Goal: Task Accomplishment & Management: Use online tool/utility

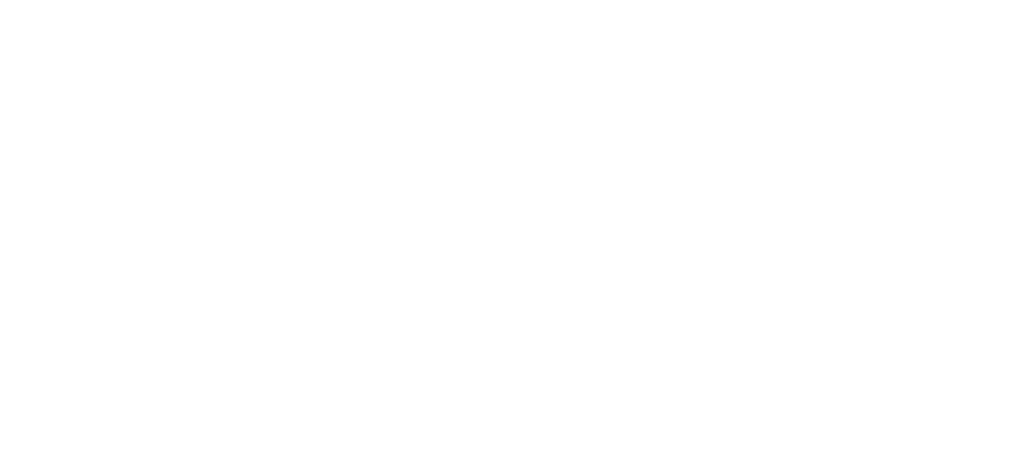
click at [558, 4] on div at bounding box center [515, 4] width 1022 height 0
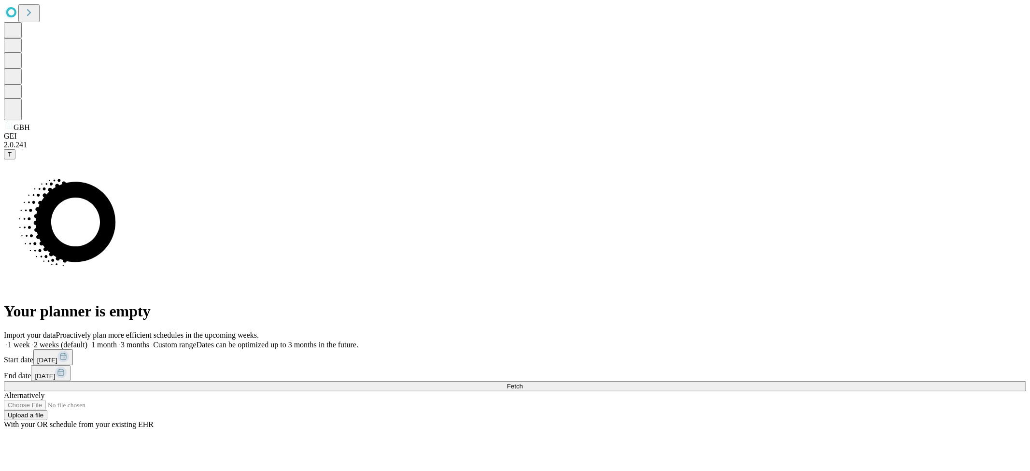
click at [811, 381] on button "Fetch" at bounding box center [515, 386] width 1022 height 10
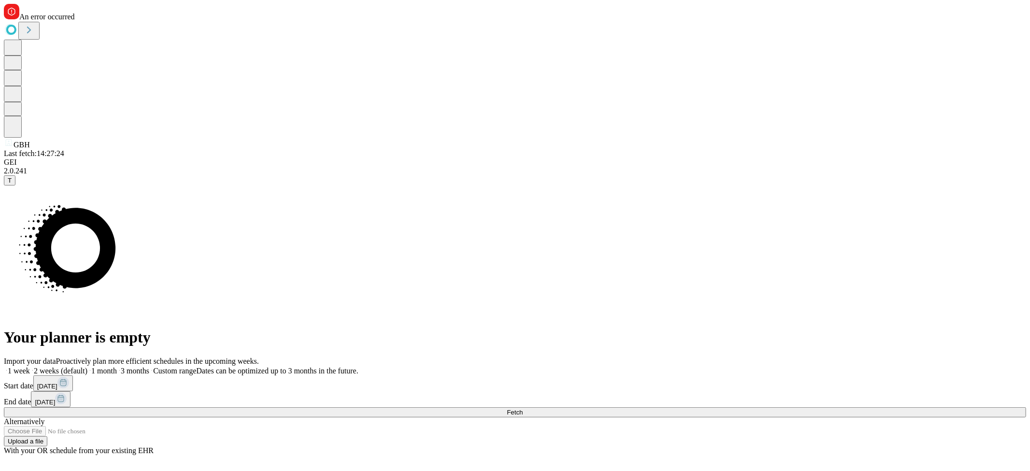
click at [552, 185] on div "Your planner is empty" at bounding box center [515, 265] width 1022 height 161
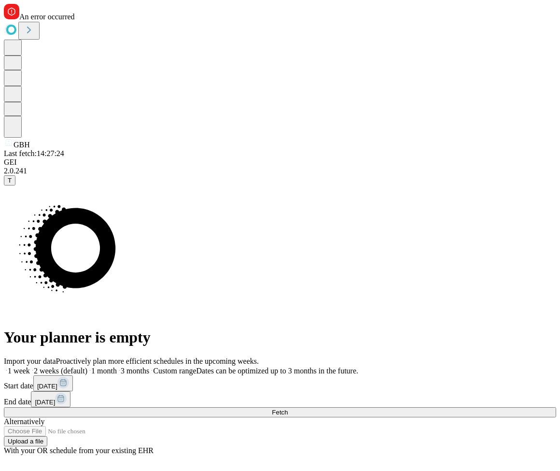
click at [489, 407] on button "Fetch" at bounding box center [280, 412] width 552 height 10
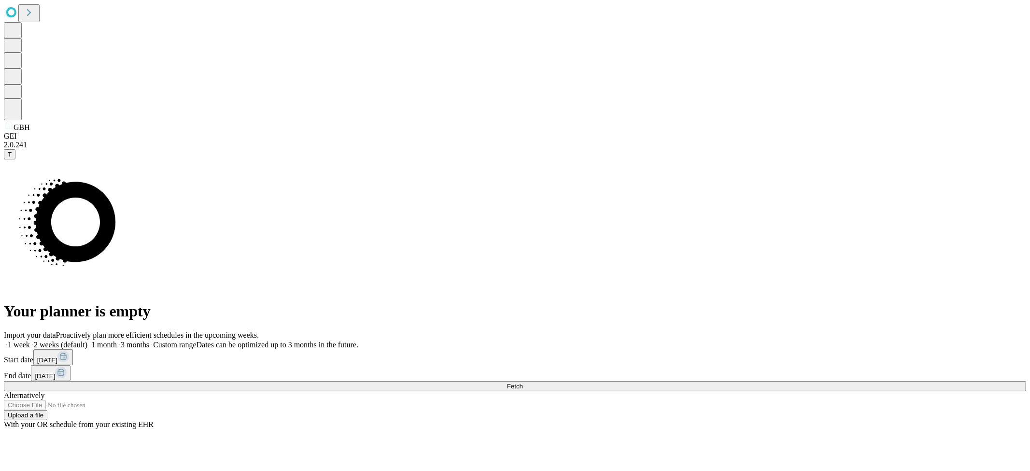
click at [783, 381] on button "Fetch" at bounding box center [515, 386] width 1022 height 10
